Goal: Ask a question

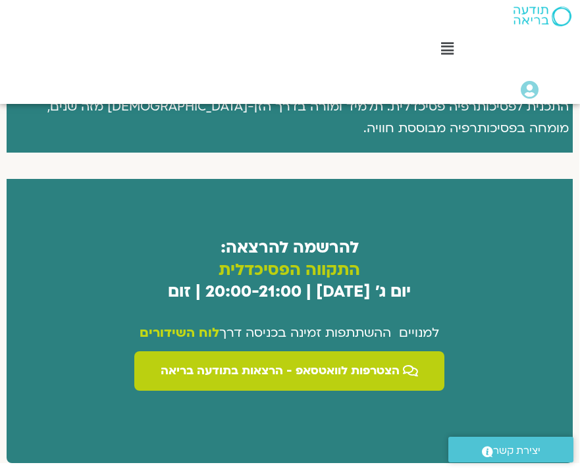
scroll to position [750, 0]
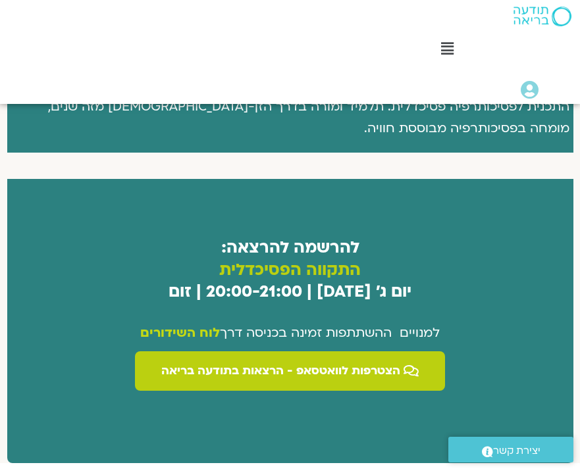
click at [506, 450] on span "יצירת קשר" at bounding box center [516, 451] width 47 height 18
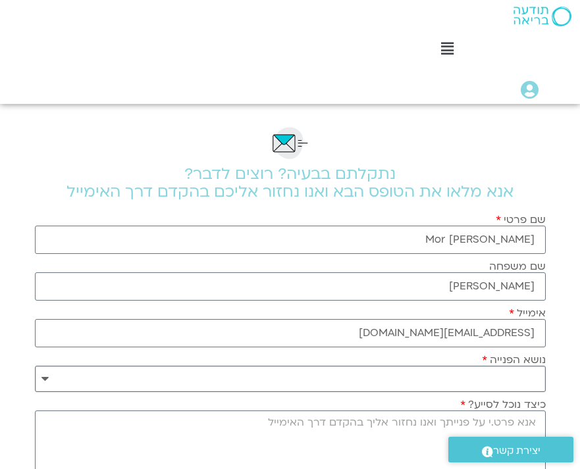
select select "**********"
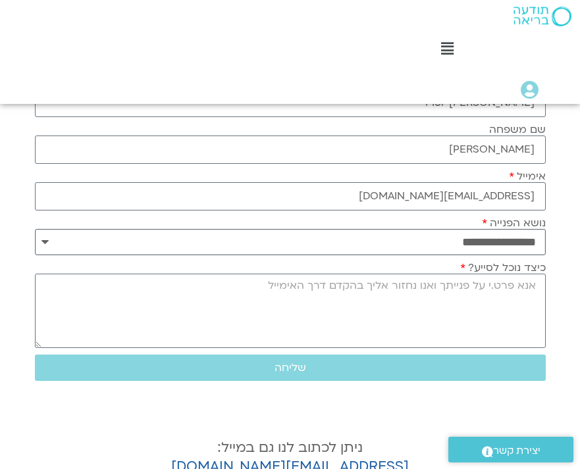
scroll to position [141, 0]
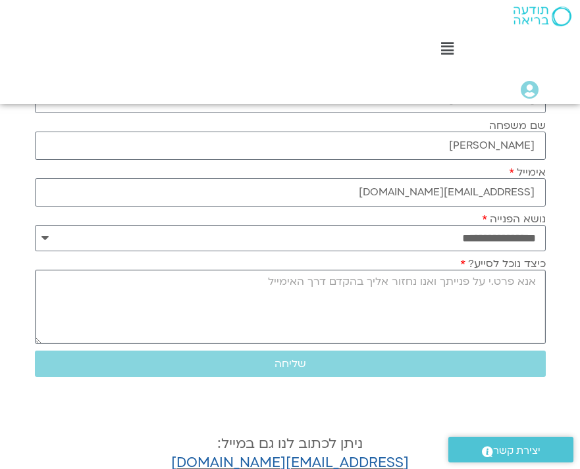
click at [318, 326] on textarea "כיצד נוכל לסייע?" at bounding box center [290, 307] width 511 height 74
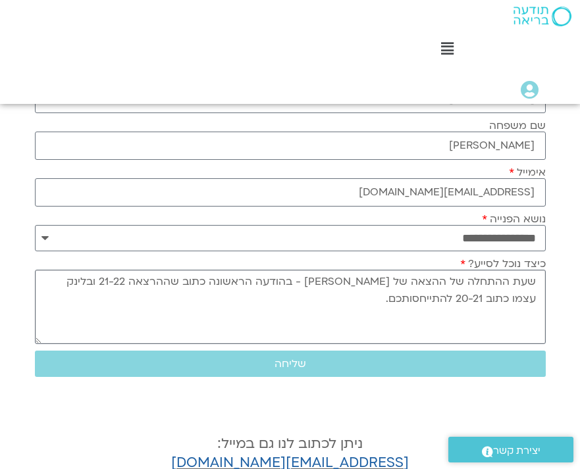
click at [354, 338] on textarea "שעת ההתחלה של ההצאה של עודד ארבל - בהודעה הראשונה כתוב שההרצאה 21-22 ובלינק עצמ…" at bounding box center [290, 307] width 511 height 74
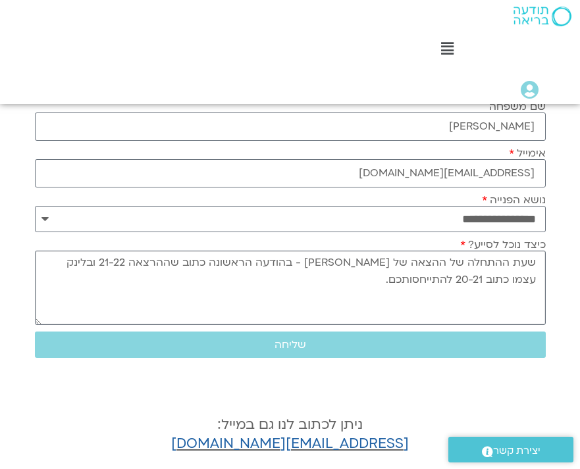
scroll to position [171, 0]
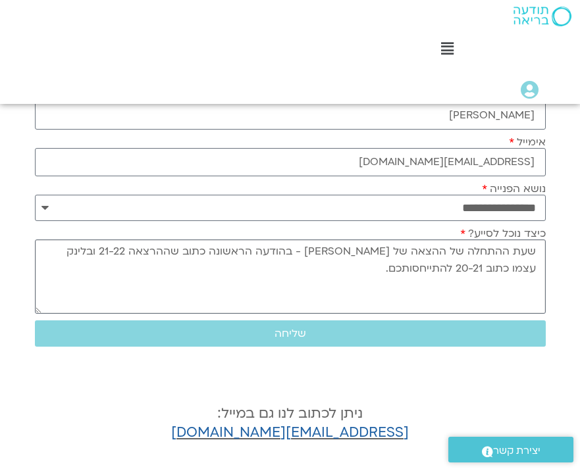
click at [168, 253] on textarea "שעת ההתחלה של ההצאה של עודד ארבל - בהודעה הראשונה כתוב שההרצאה 21-22 ובלינק עצמ…" at bounding box center [290, 277] width 511 height 74
type textarea "שעת ההתחלה של ההצאה של עודד ארבל - בהודעה הראשונה כתוב שההרצאה בשעה 21-22 ובלינ…"
click at [390, 338] on span "שליחה" at bounding box center [290, 334] width 479 height 12
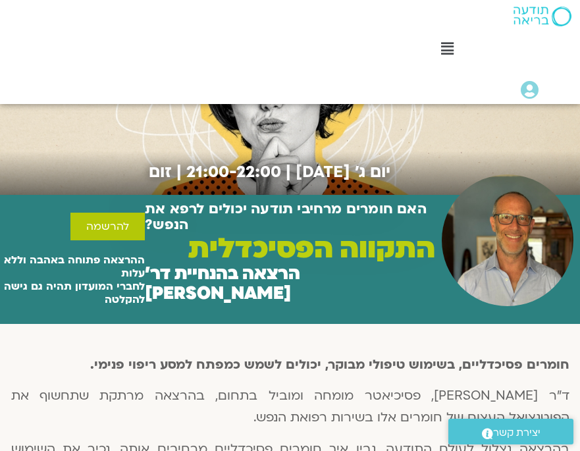
scroll to position [153, 0]
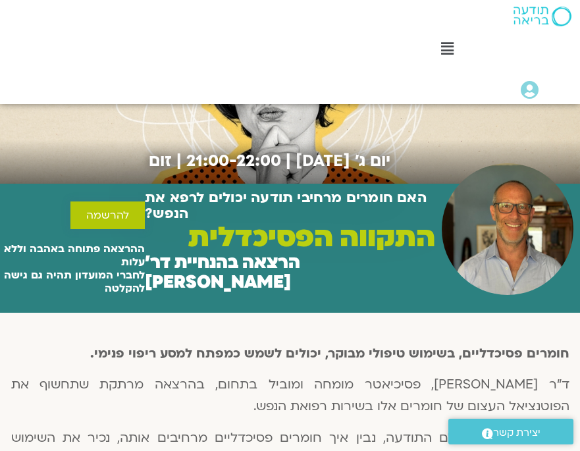
click at [106, 209] on span "להרשמה" at bounding box center [107, 215] width 43 height 12
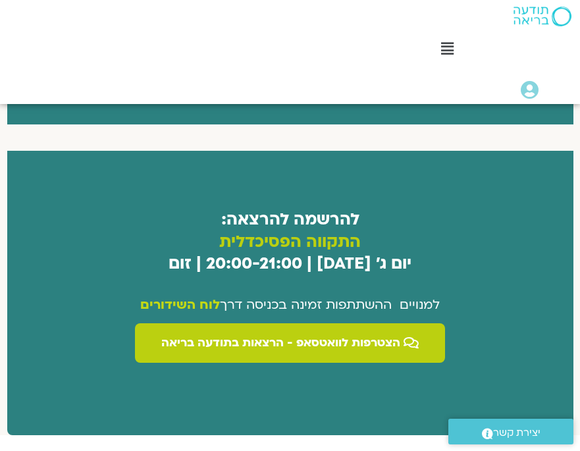
scroll to position [779, 0]
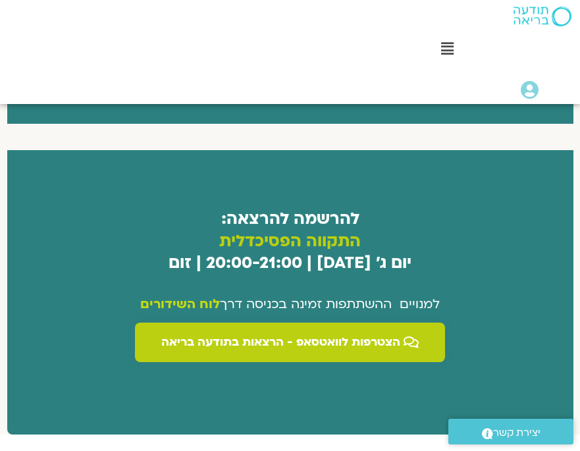
click at [334, 323] on link "הצטרפות לוואטסאפ - הרצאות בתודעה בריאה" at bounding box center [290, 343] width 310 height 40
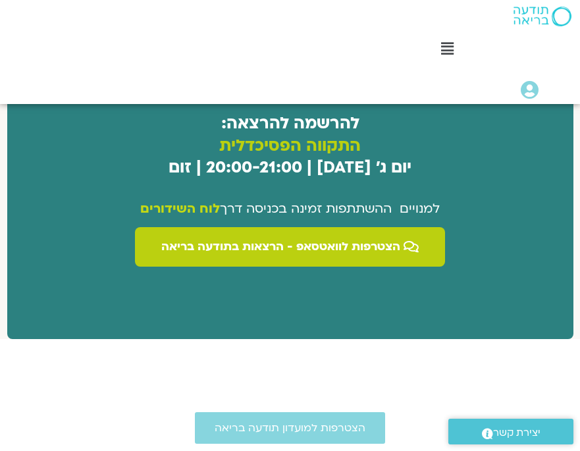
scroll to position [895, 0]
